Goal: Task Accomplishment & Management: Use online tool/utility

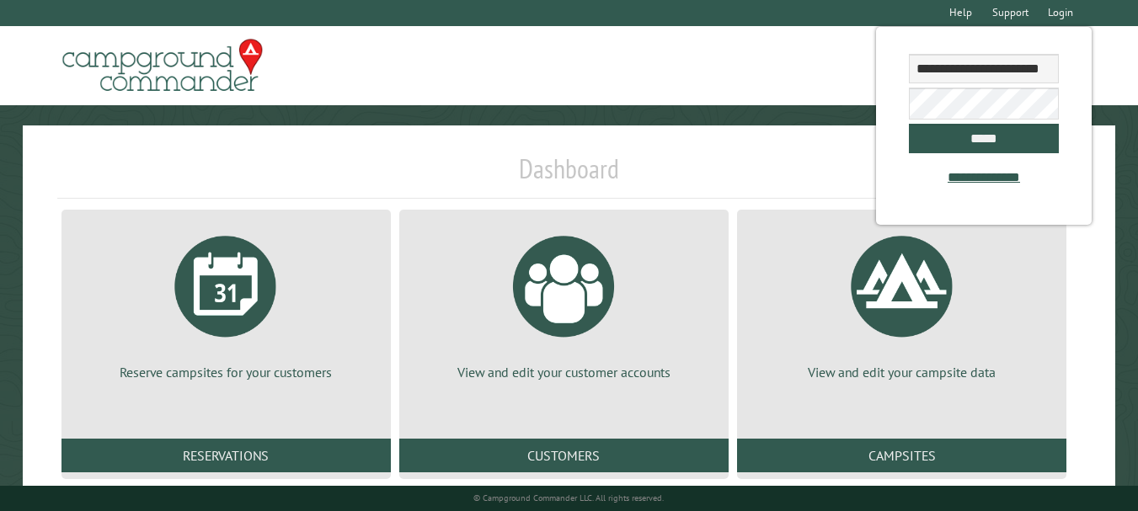
click at [553, 460] on link "Customers" at bounding box center [563, 456] width 329 height 34
click at [996, 137] on input "*****" at bounding box center [984, 138] width 150 height 29
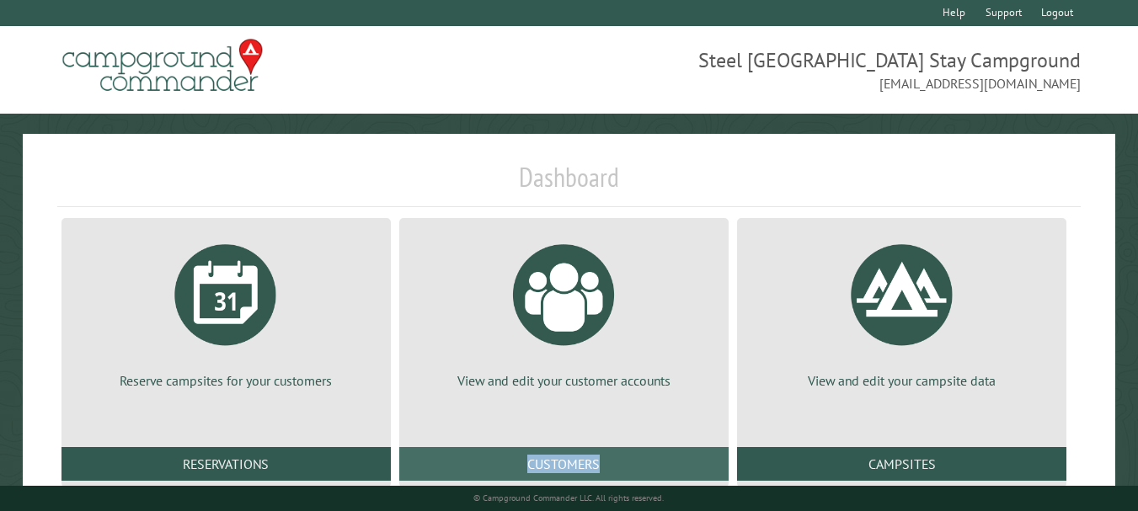
click at [683, 467] on link "Customers" at bounding box center [563, 464] width 329 height 34
click at [682, 464] on link "Customers" at bounding box center [563, 464] width 329 height 34
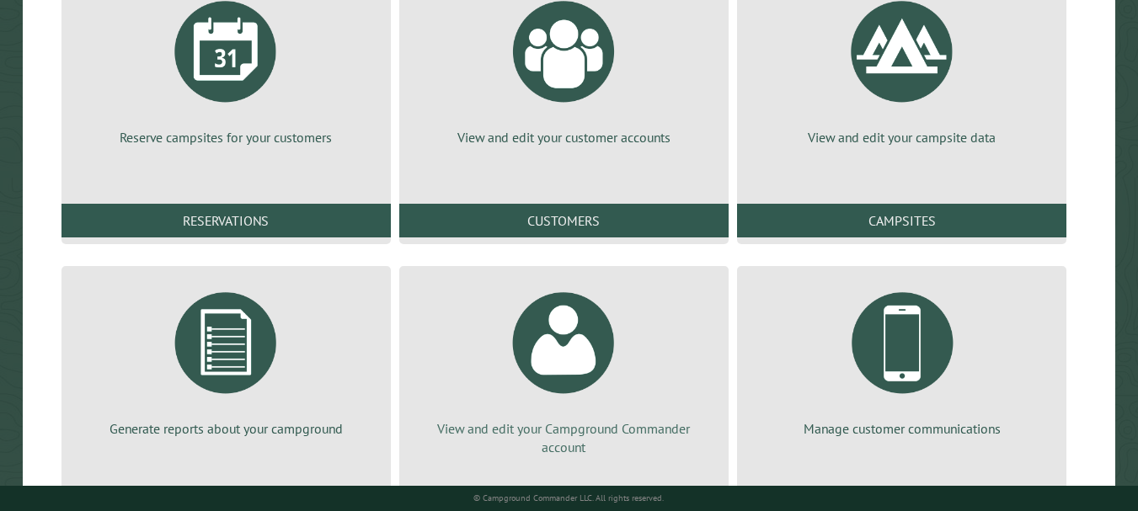
scroll to position [253, 0]
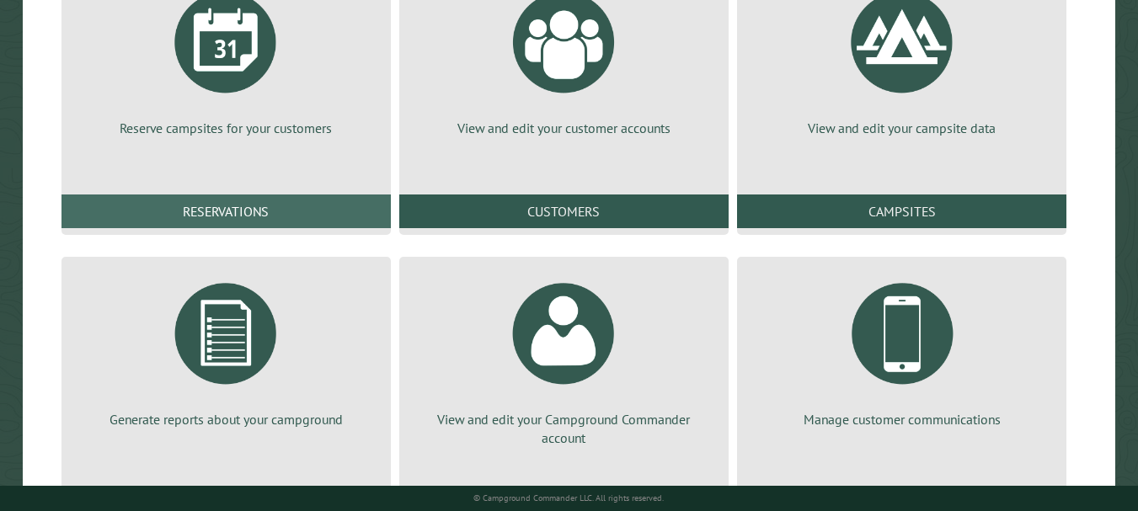
click at [349, 222] on link "Reservations" at bounding box center [225, 212] width 329 height 34
click at [349, 221] on link "Reservations" at bounding box center [225, 212] width 329 height 34
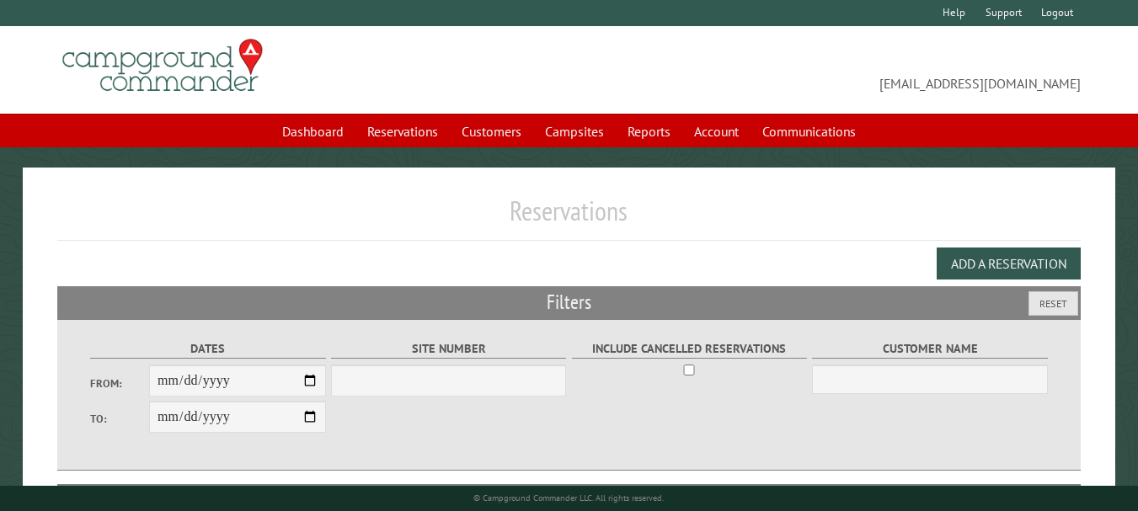
select select "***"
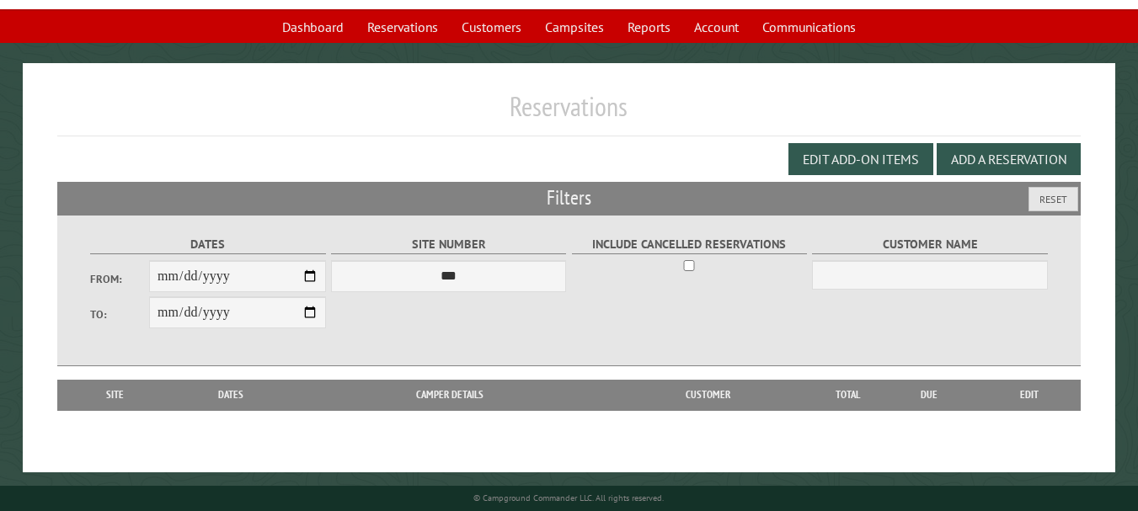
scroll to position [106, 0]
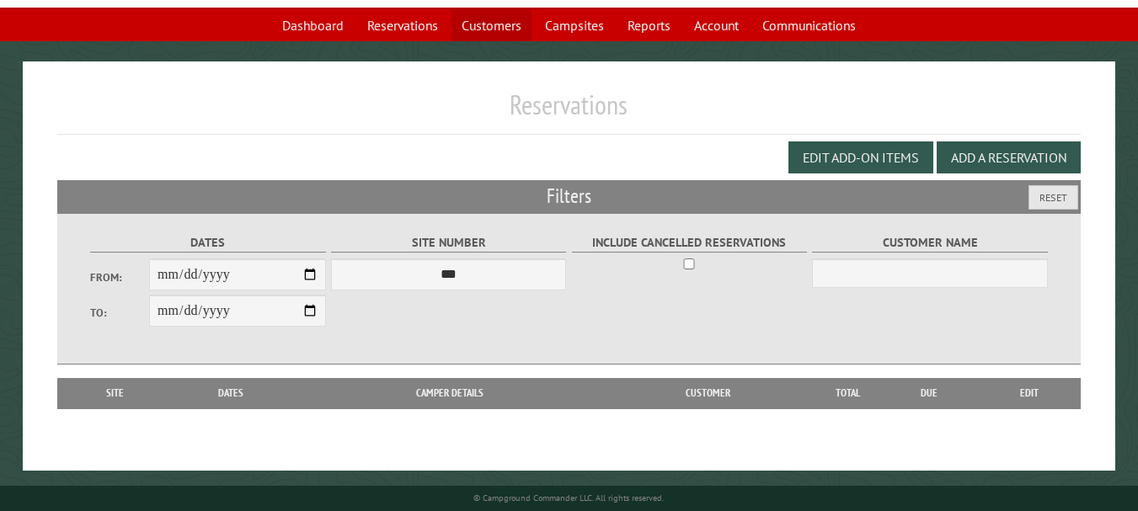
click at [467, 17] on link "Customers" at bounding box center [491, 25] width 80 height 32
click at [467, 16] on link "Customers" at bounding box center [491, 25] width 80 height 32
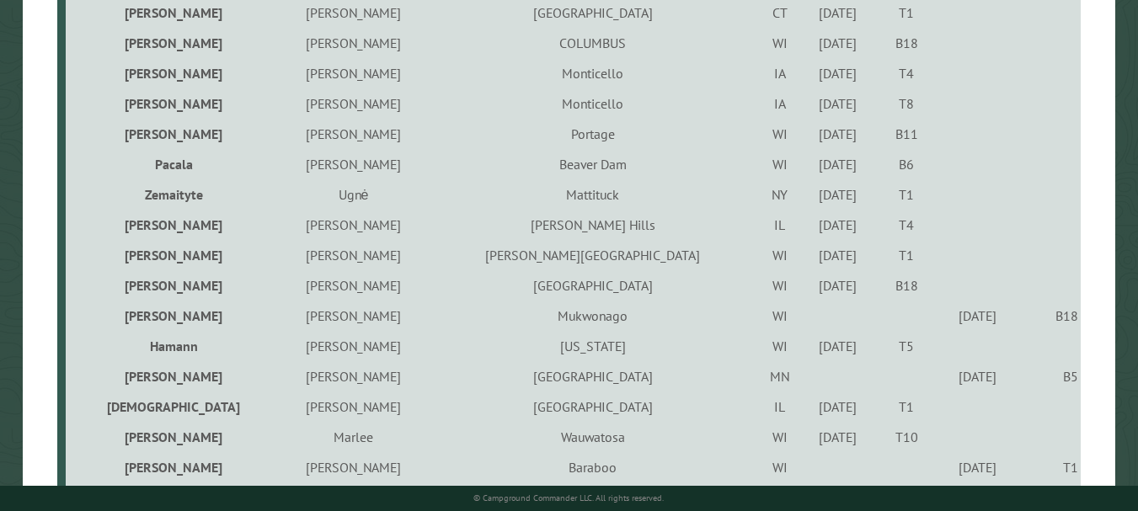
scroll to position [864, 0]
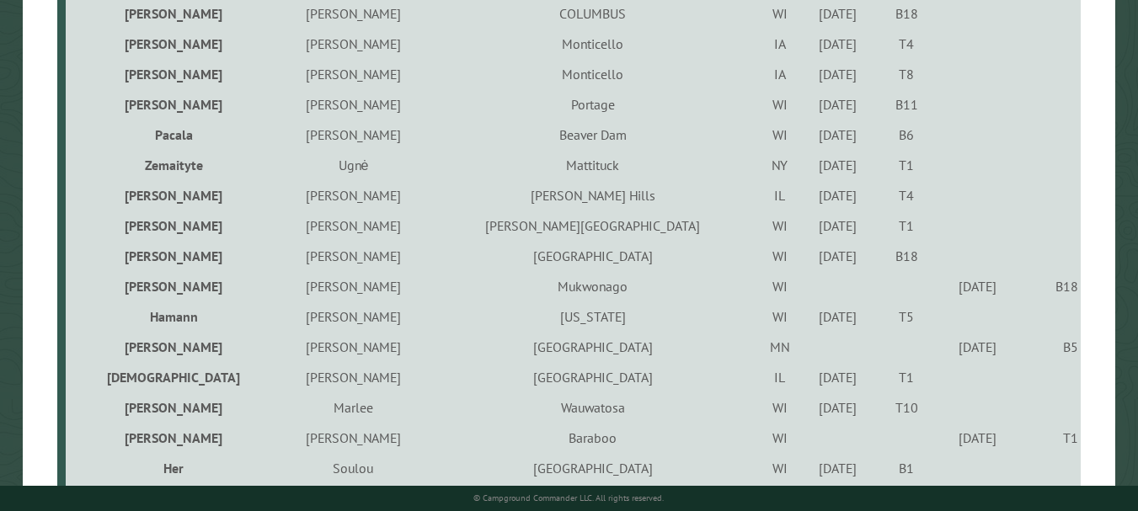
click at [470, 434] on td "Baraboo" at bounding box center [593, 438] width 329 height 30
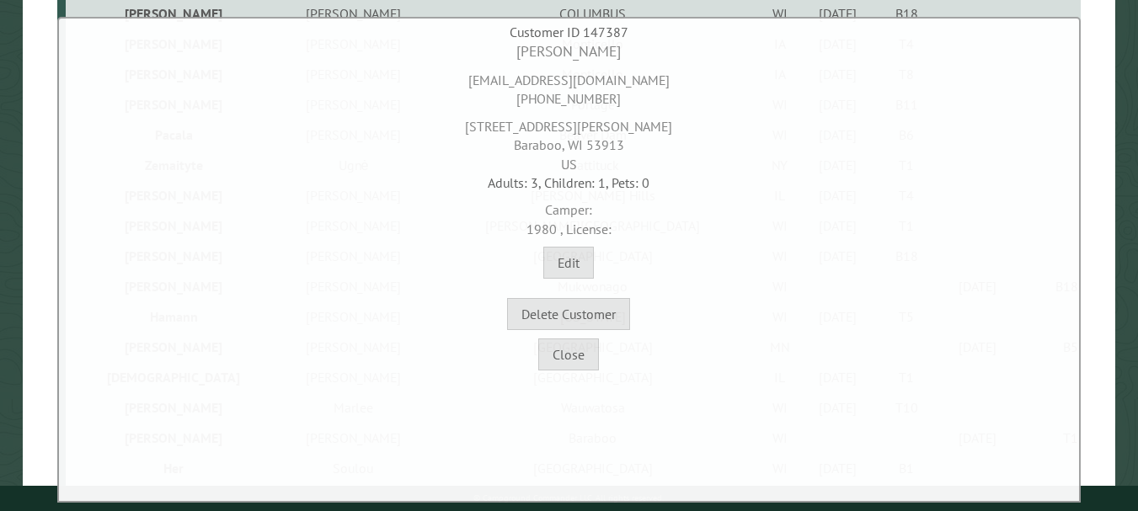
click at [463, 344] on div "Close" at bounding box center [569, 350] width 1012 height 40
click at [505, 358] on div "Close" at bounding box center [569, 350] width 1012 height 40
click at [582, 361] on button "Close" at bounding box center [568, 355] width 61 height 32
